Goal: Navigation & Orientation: Find specific page/section

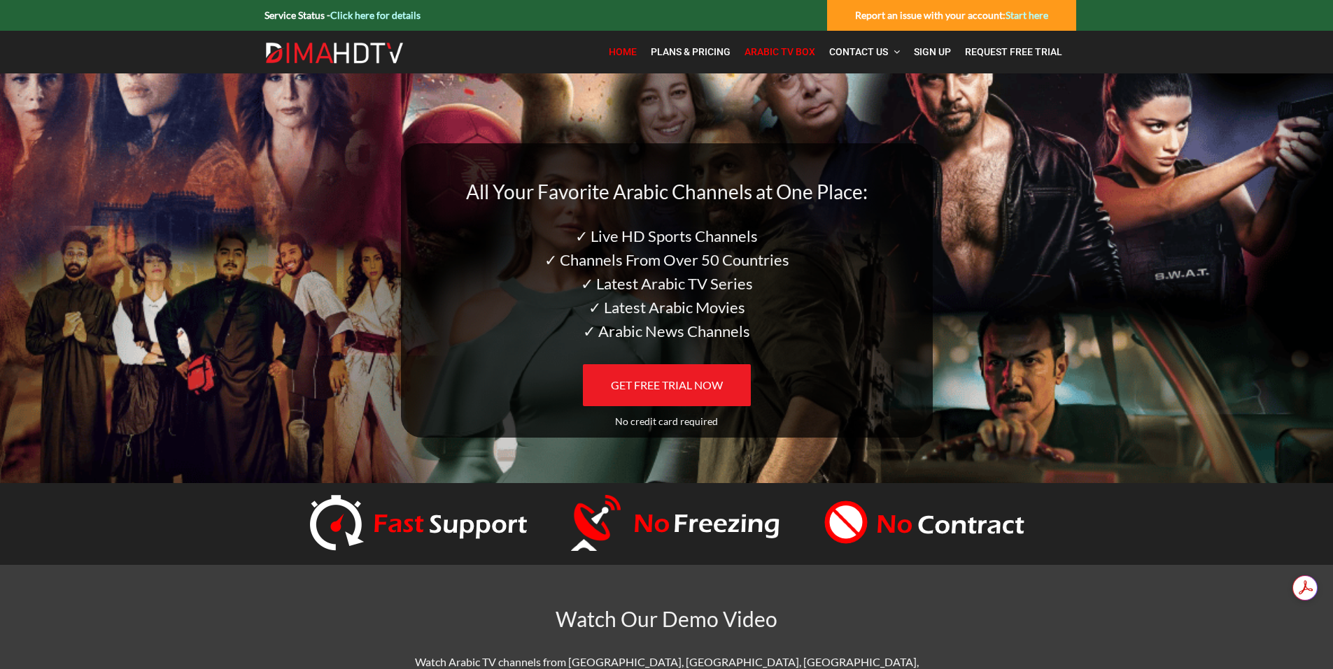
click at [804, 54] on span "Arabic TV Box" at bounding box center [779, 51] width 71 height 11
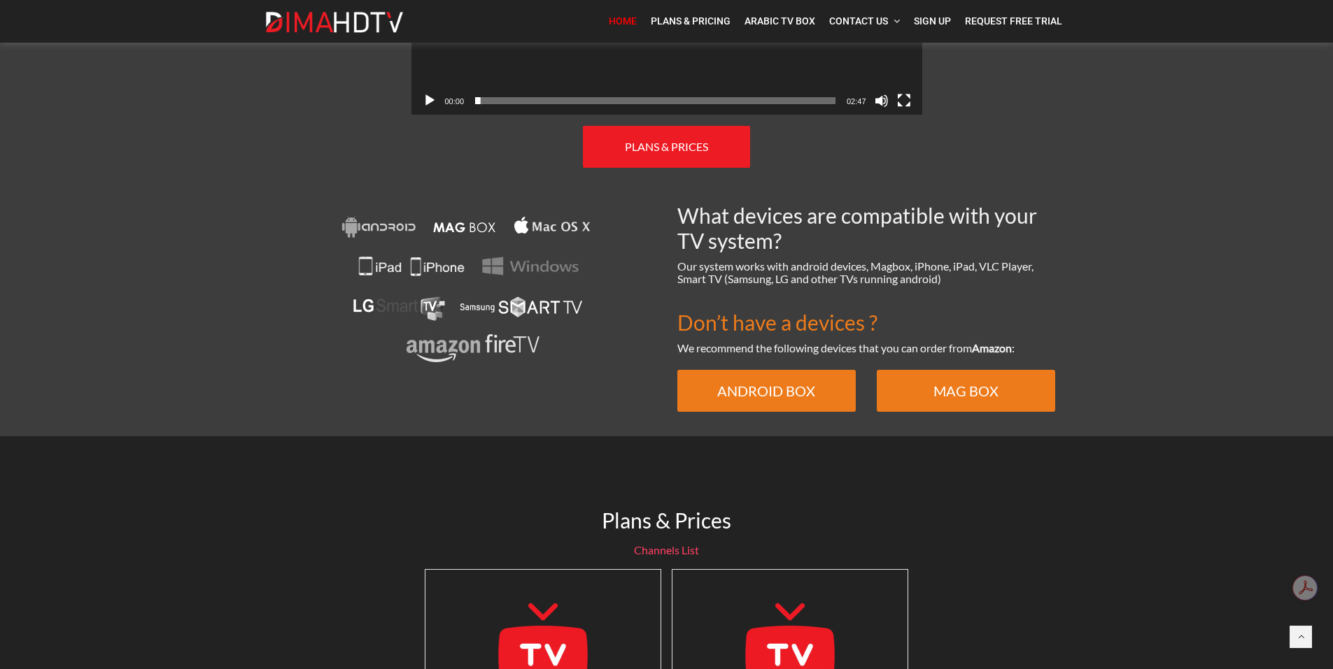
scroll to position [1119, 0]
